Goal: Find specific page/section: Find specific page/section

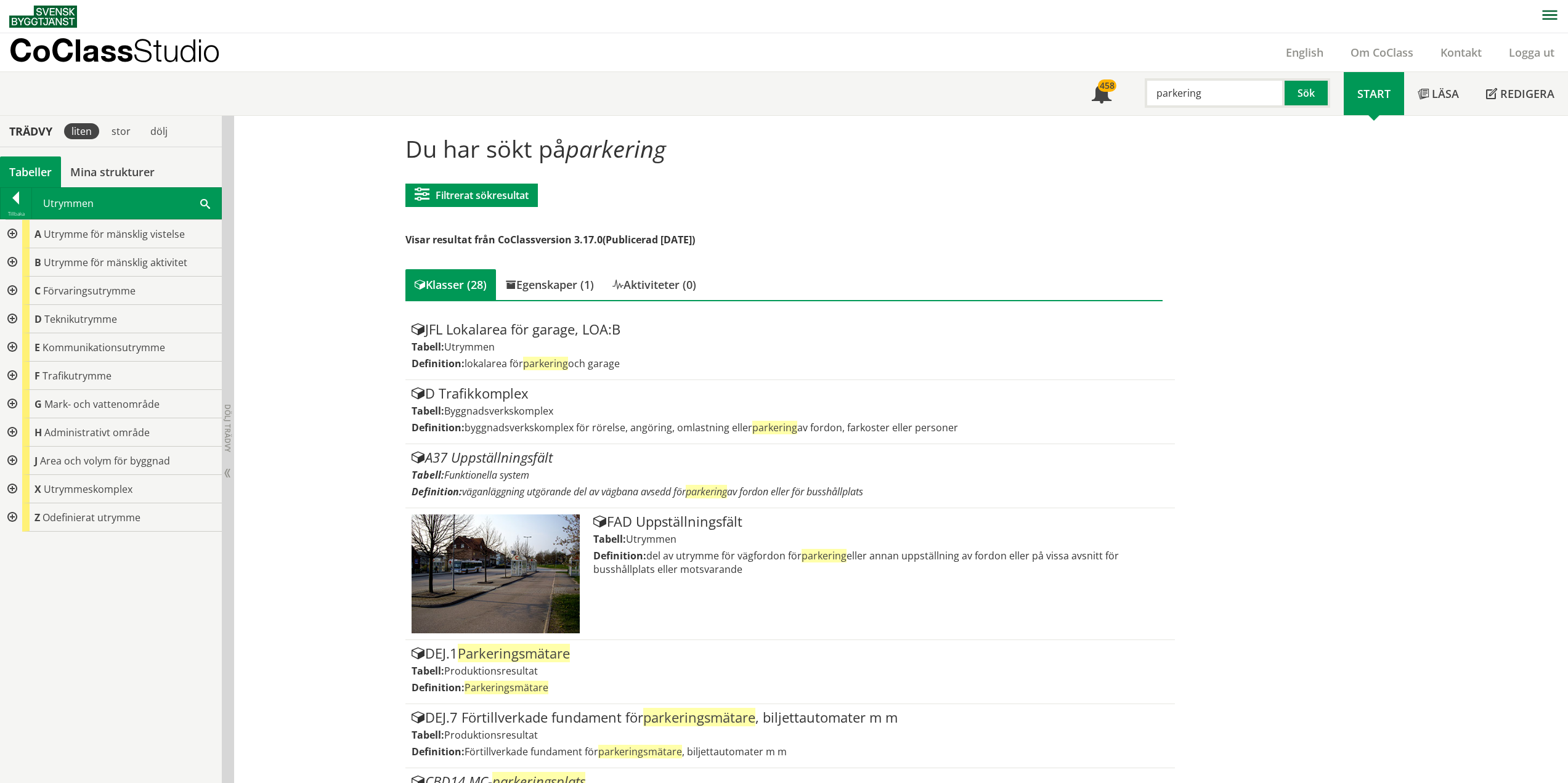
click at [16, 194] on div at bounding box center [16, 200] width 31 height 17
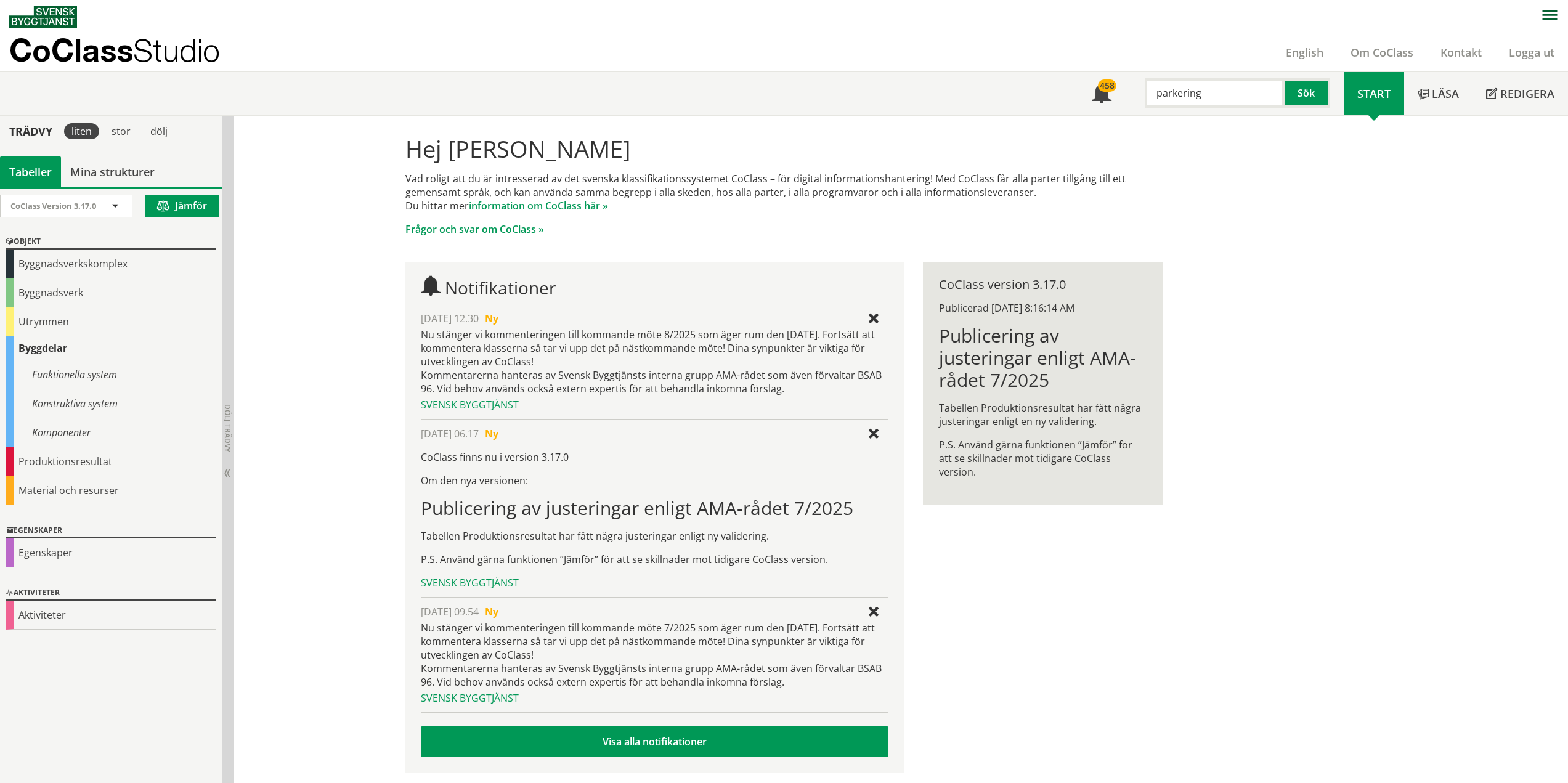
click at [358, 561] on div "Hej [PERSON_NAME] Vad roligt att du är intresserad av det svenska klassifikatio…" at bounding box center [901, 452] width 1334 height 672
click at [60, 401] on div "Konstruktiva system" at bounding box center [111, 404] width 209 height 29
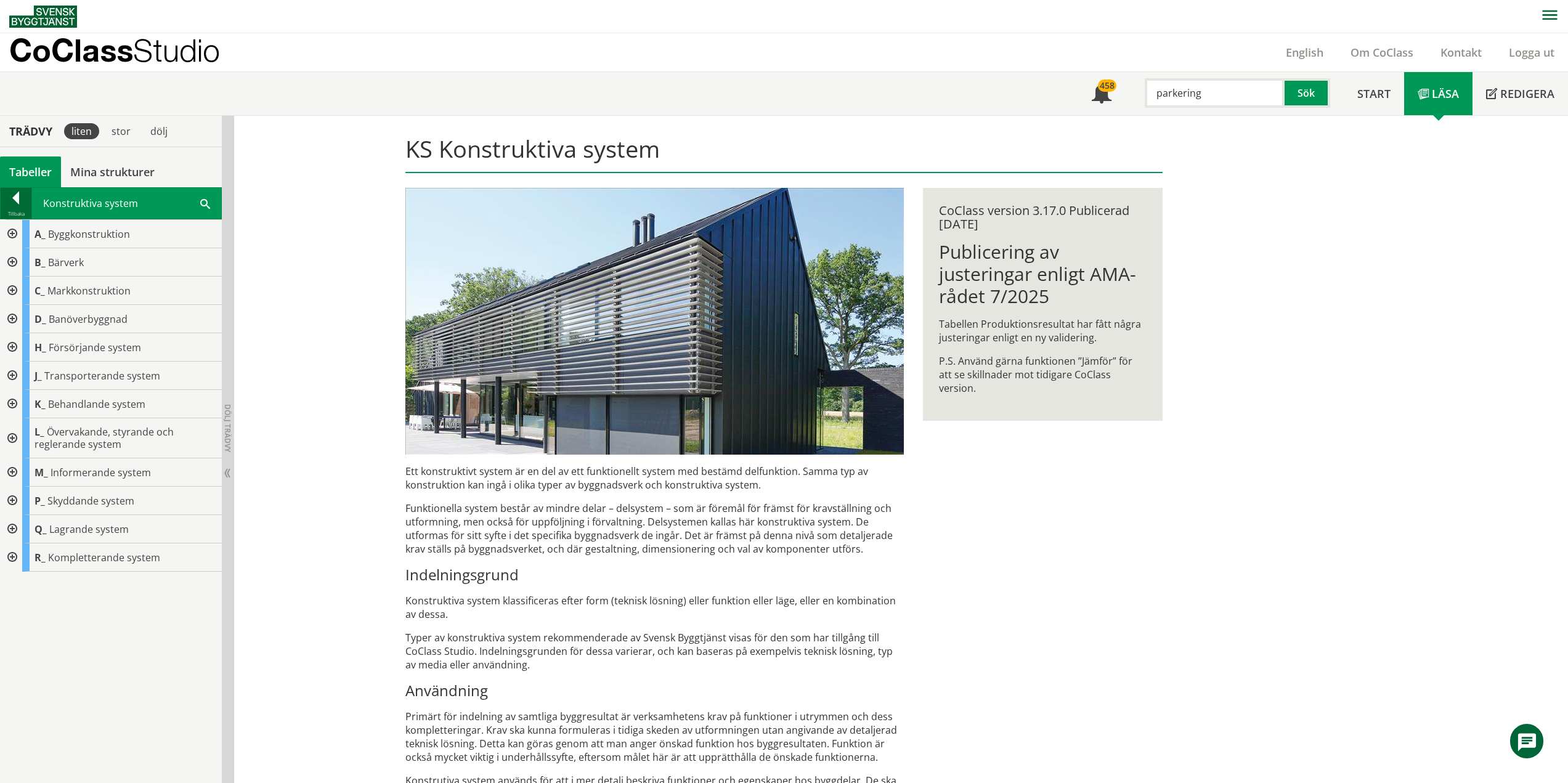
click at [12, 197] on div at bounding box center [16, 200] width 31 height 17
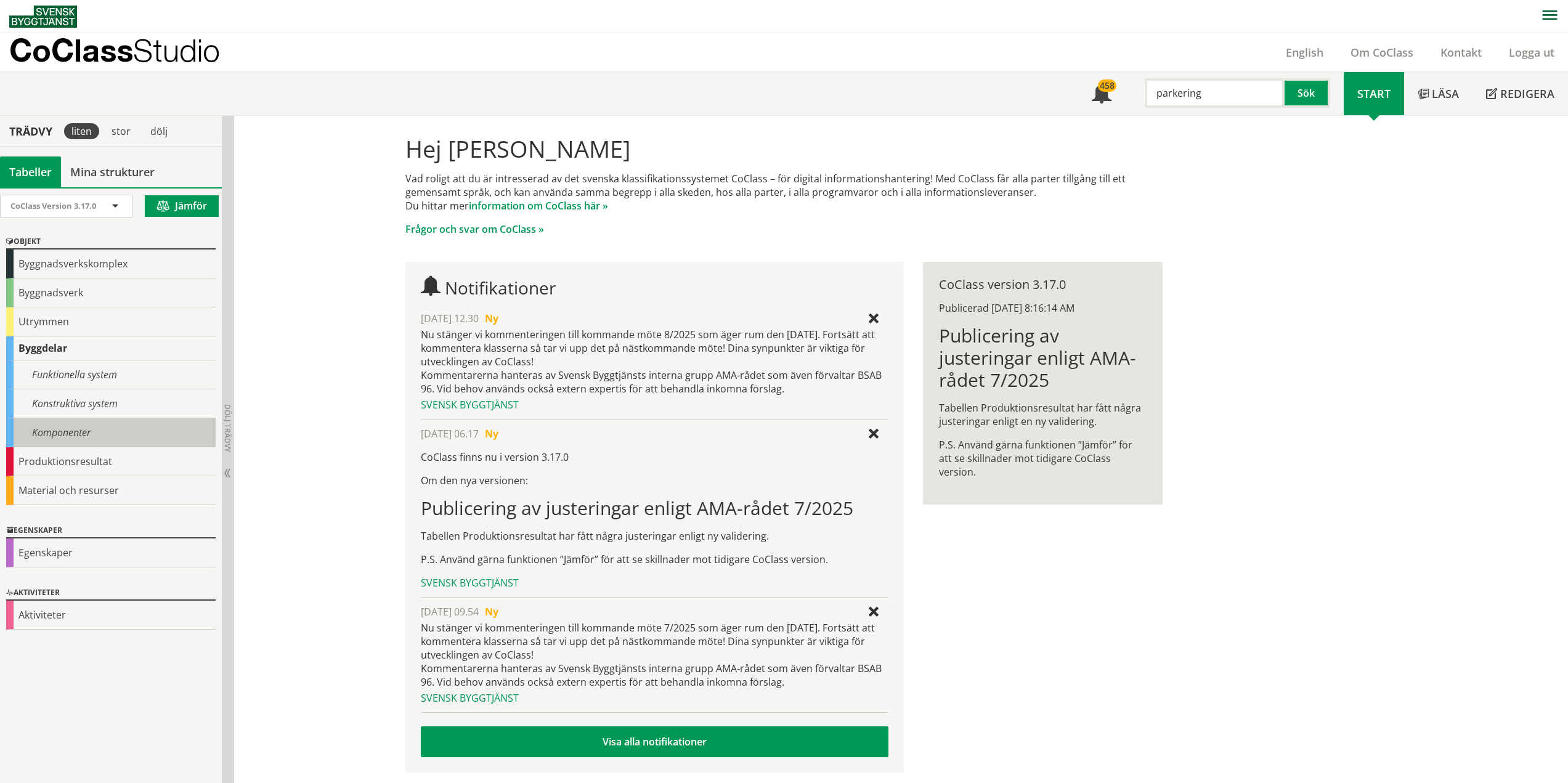
click at [80, 429] on div "Komponenter" at bounding box center [111, 433] width 209 height 29
